Goal: Transaction & Acquisition: Purchase product/service

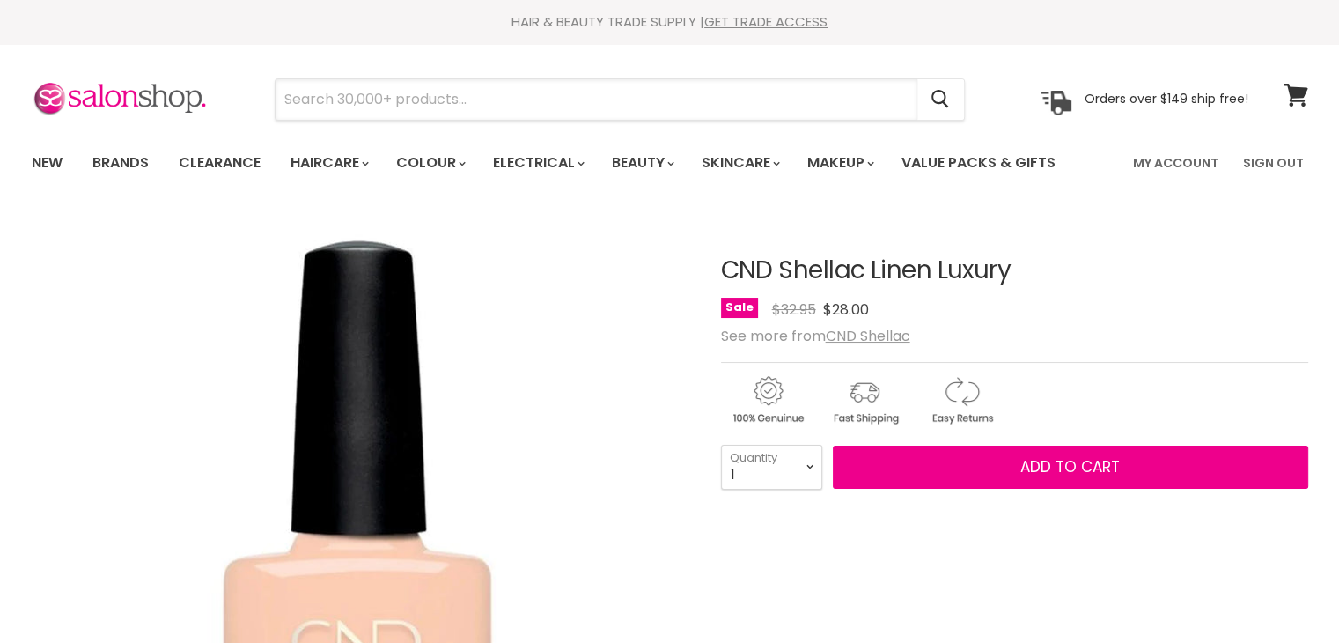
click at [402, 104] on input "Search" at bounding box center [597, 99] width 642 height 40
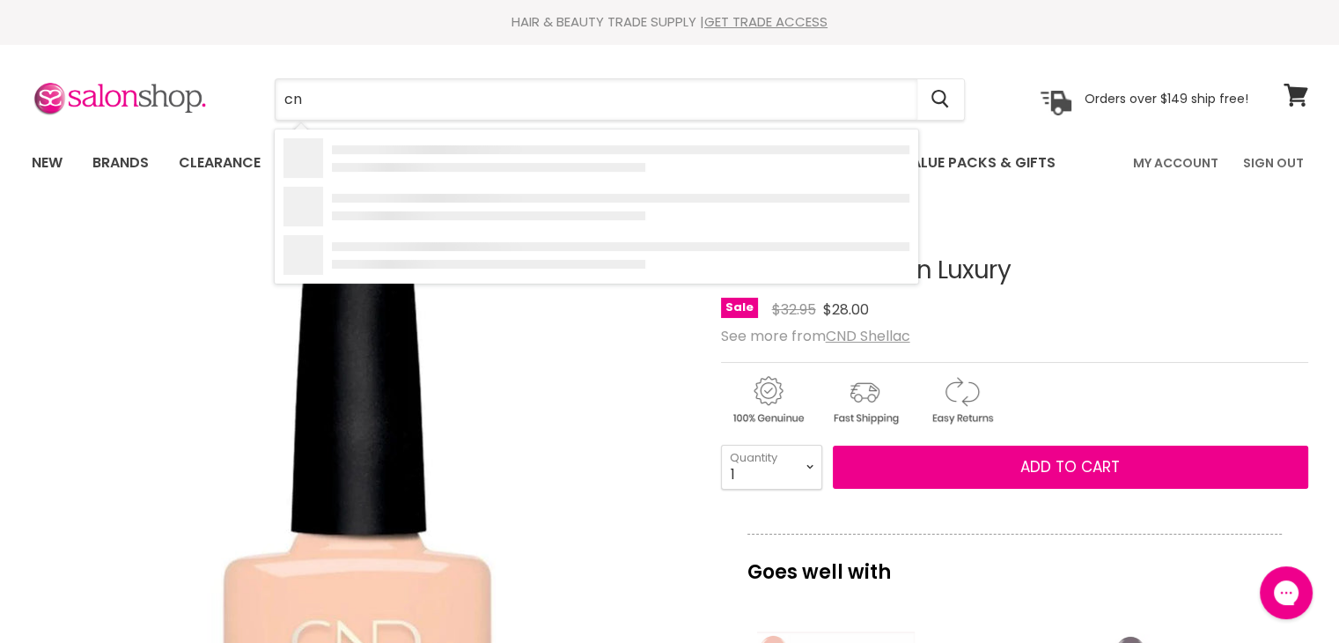
type input "cnd"
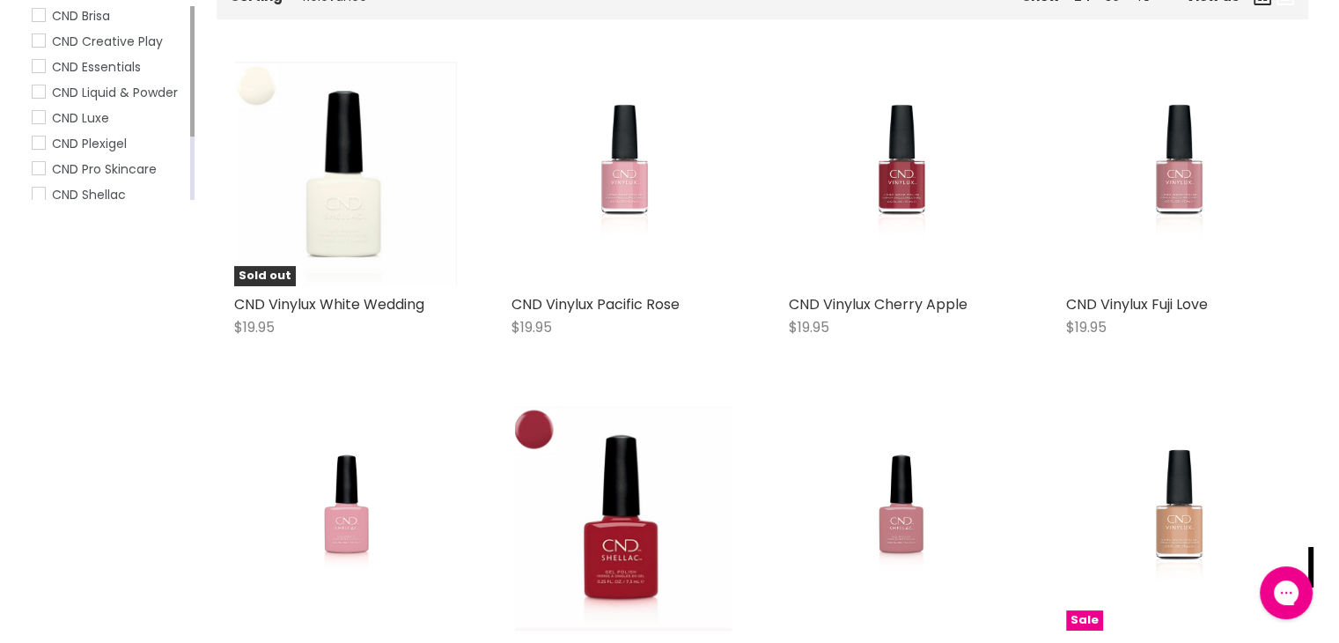
scroll to position [338, 0]
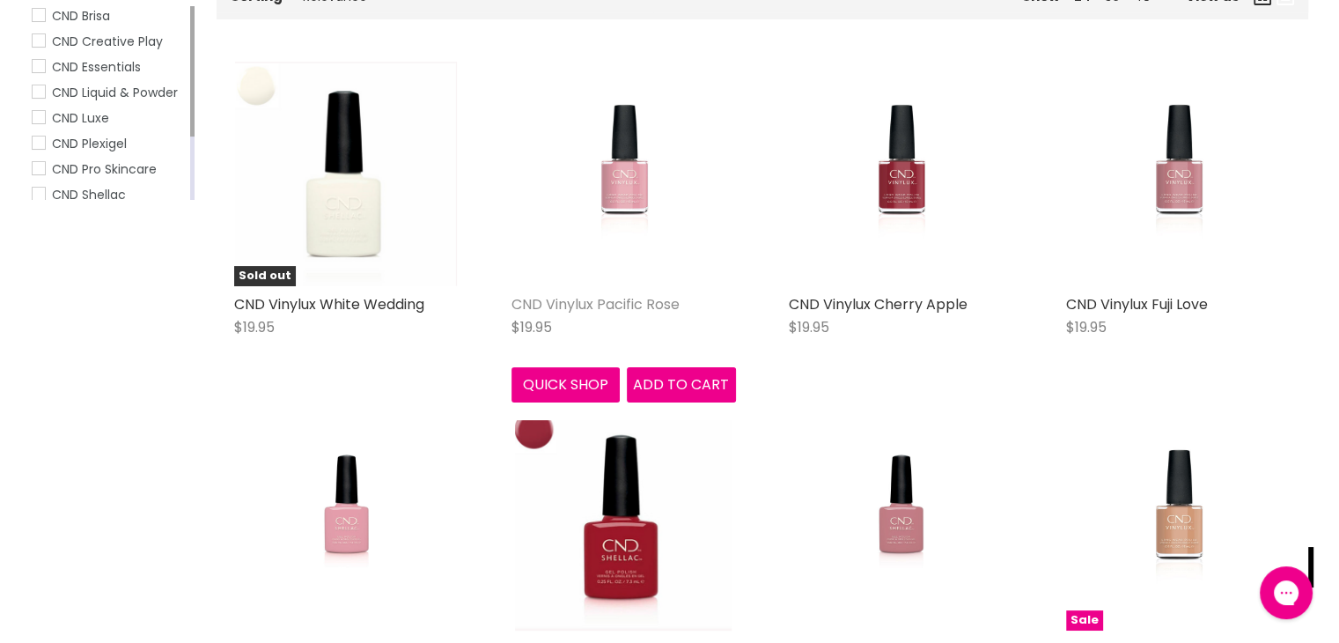
click at [647, 304] on link "CND Vinylux Pacific Rose" at bounding box center [595, 304] width 168 height 20
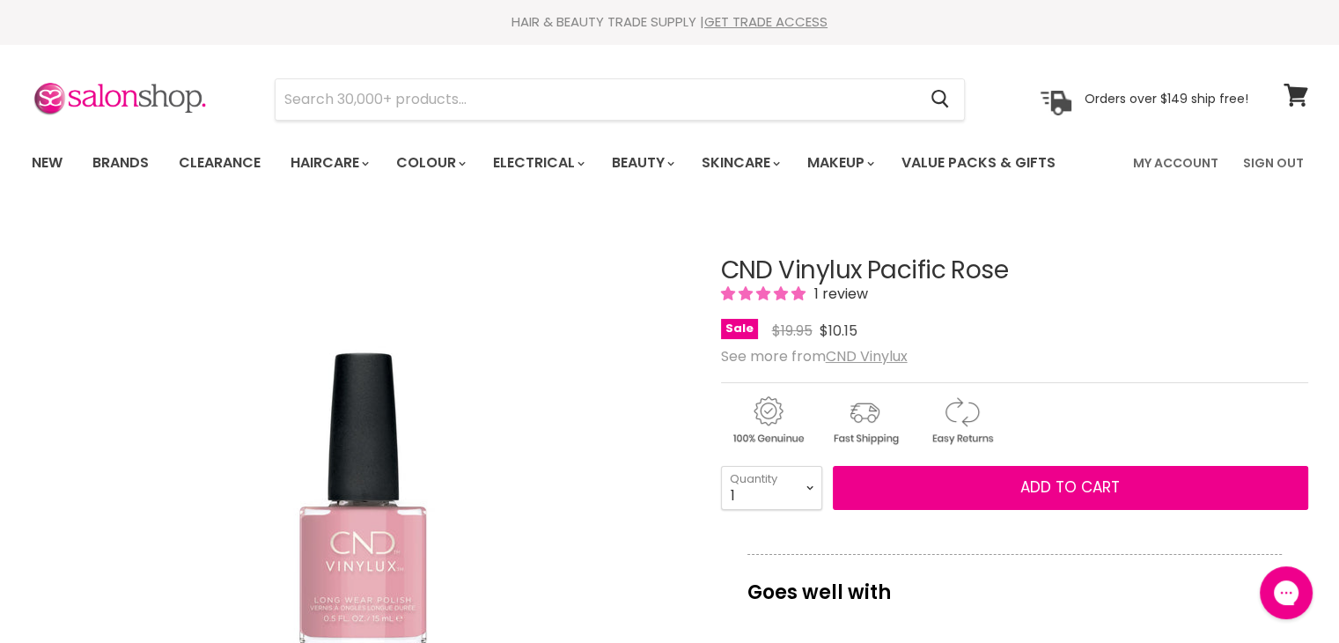
drag, startPoint x: 861, startPoint y: 270, endPoint x: 724, endPoint y: 268, distance: 136.5
click at [724, 268] on h1 "CND Vinylux Pacific Rose" at bounding box center [1014, 270] width 587 height 27
copy h1 "CND Vinylux"
